Goal: Complete application form

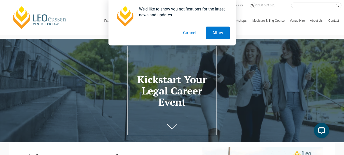
click at [189, 34] on button "Cancel" at bounding box center [190, 33] width 26 height 13
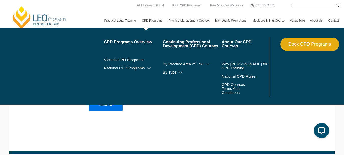
scroll to position [331, 0]
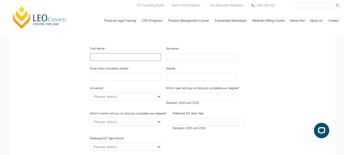
click at [116, 61] on input "First Name" at bounding box center [125, 57] width 71 height 8
type input "[PERSON_NAME]"
type input "TIWARI"
type input "[EMAIL_ADDRESS][DOMAIN_NAME]"
type input "7007831768"
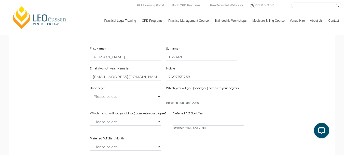
click at [106, 80] on input "[EMAIL_ADDRESS][DOMAIN_NAME]" at bounding box center [125, 77] width 71 height 8
type input "[EMAIL_ADDRESS][DOMAIN_NAME]"
click at [117, 100] on select "Please select... [GEOGRAPHIC_DATA] [GEOGRAPHIC_DATA] [GEOGRAPHIC_DATA] [GEOGRAP…" at bounding box center [125, 97] width 71 height 8
click at [64, 81] on main "Kickstart Your Legal Career Think you need a grad program, top marks or legal e…" at bounding box center [172, 31] width 319 height 440
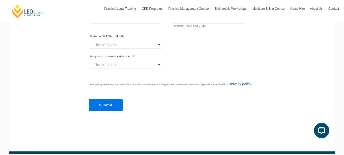
scroll to position [382, 0]
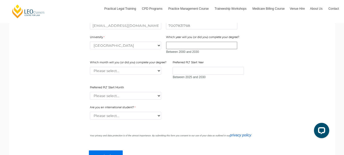
click at [180, 49] on input "Which year will you (or did you) complete your degree?" at bounding box center [201, 46] width 71 height 8
click at [142, 49] on select "Please select... [GEOGRAPHIC_DATA] [GEOGRAPHIC_DATA] [GEOGRAPHIC_DATA] [GEOGRAP…" at bounding box center [125, 46] width 71 height 8
select select "tfa_2192"
click at [236, 116] on div "Are you an international student? Please select... Yes No" at bounding box center [172, 112] width 169 height 16
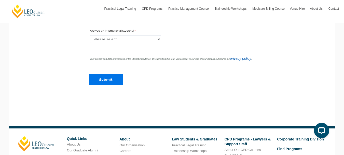
scroll to position [408, 0]
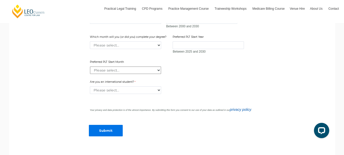
click at [128, 74] on select "Please select... January February March April May June July August September Oc…" at bounding box center [125, 70] width 71 height 8
click at [140, 49] on select "Please select... January February March April May June July August September Oc…" at bounding box center [125, 45] width 71 height 8
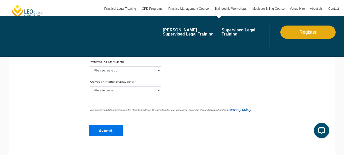
click at [110, 136] on input "Submit" at bounding box center [106, 130] width 34 height 11
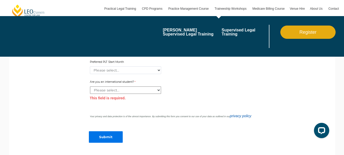
scroll to position [504, 0]
